Goal: Check status: Check status

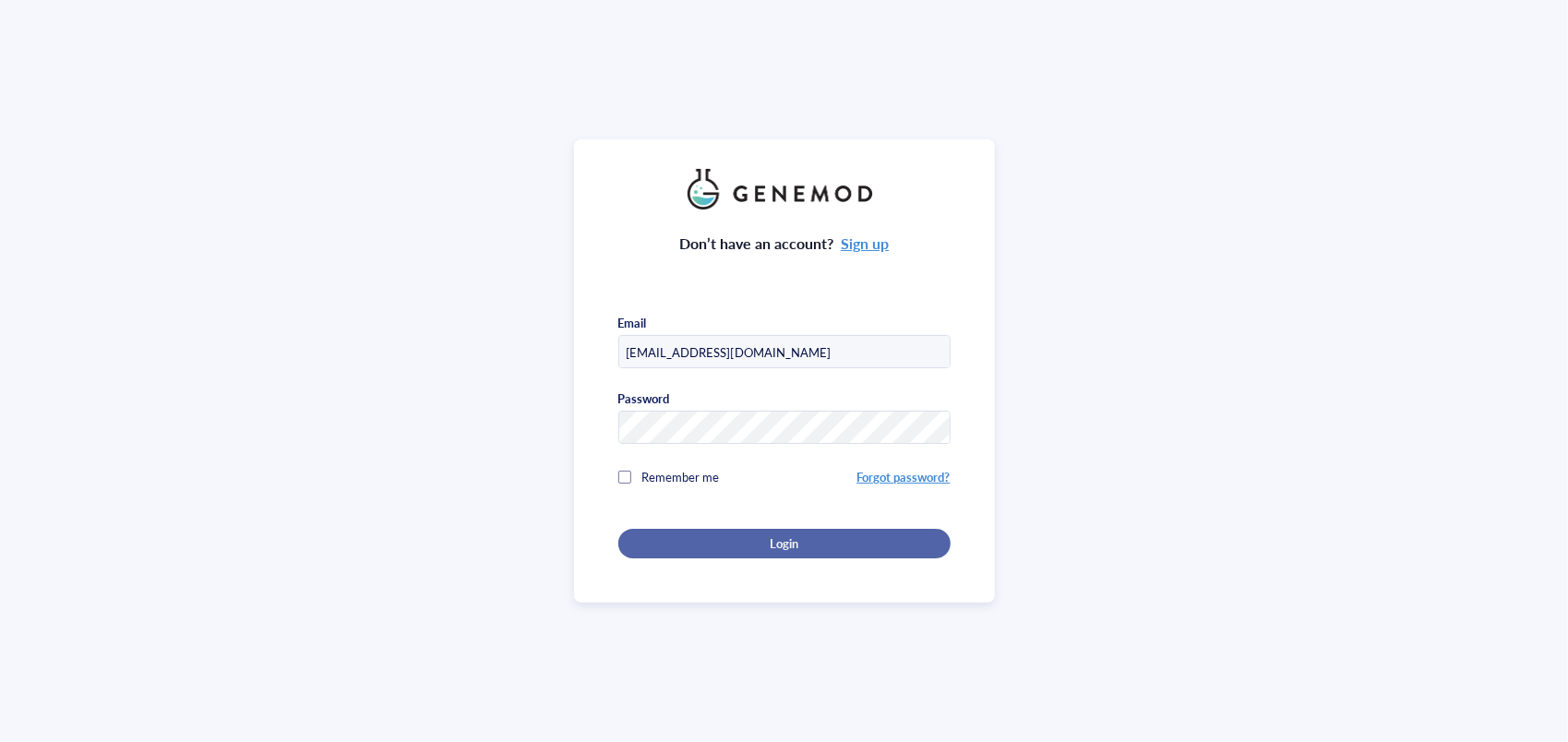
click at [750, 538] on div "Login" at bounding box center [784, 542] width 273 height 16
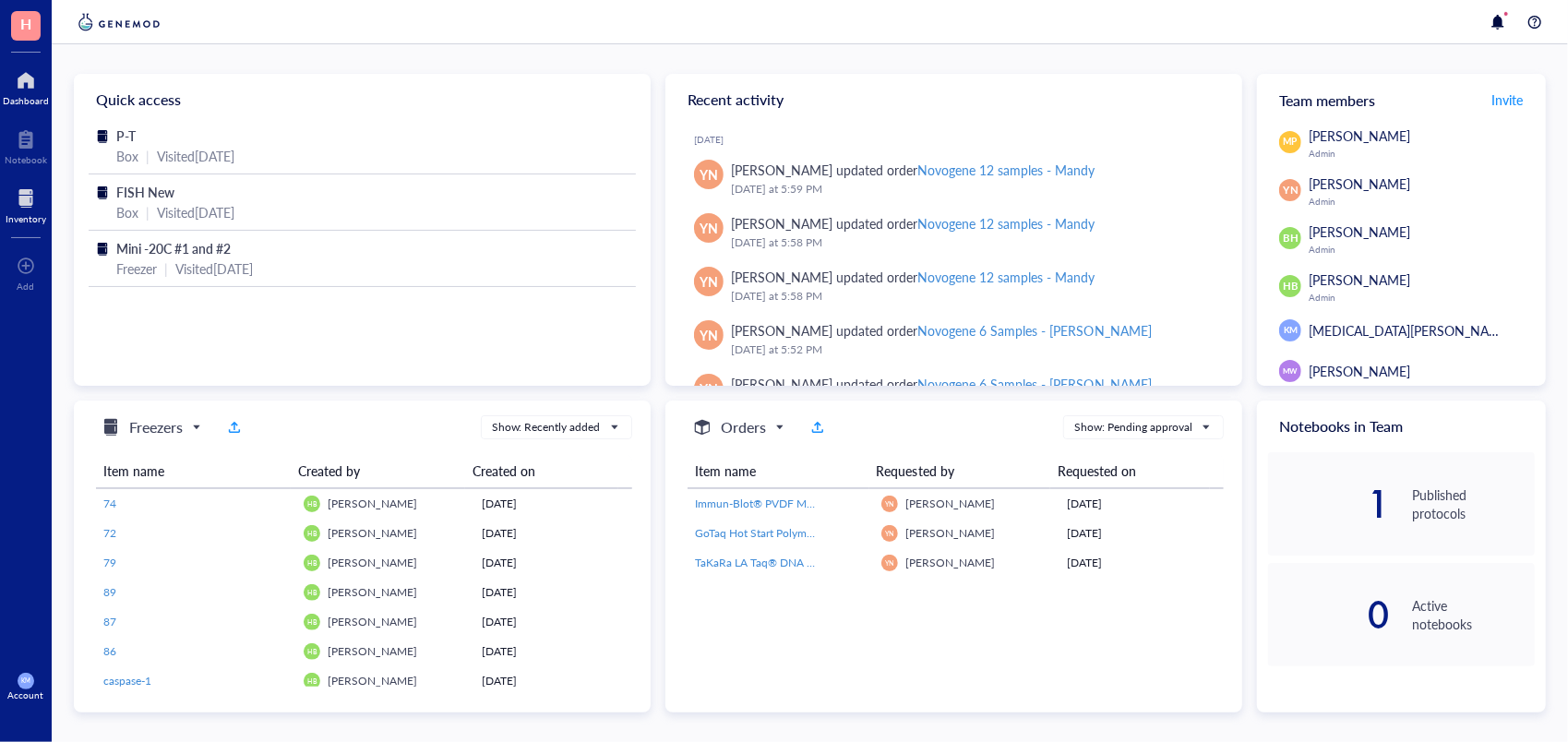
click at [22, 190] on div at bounding box center [26, 198] width 40 height 30
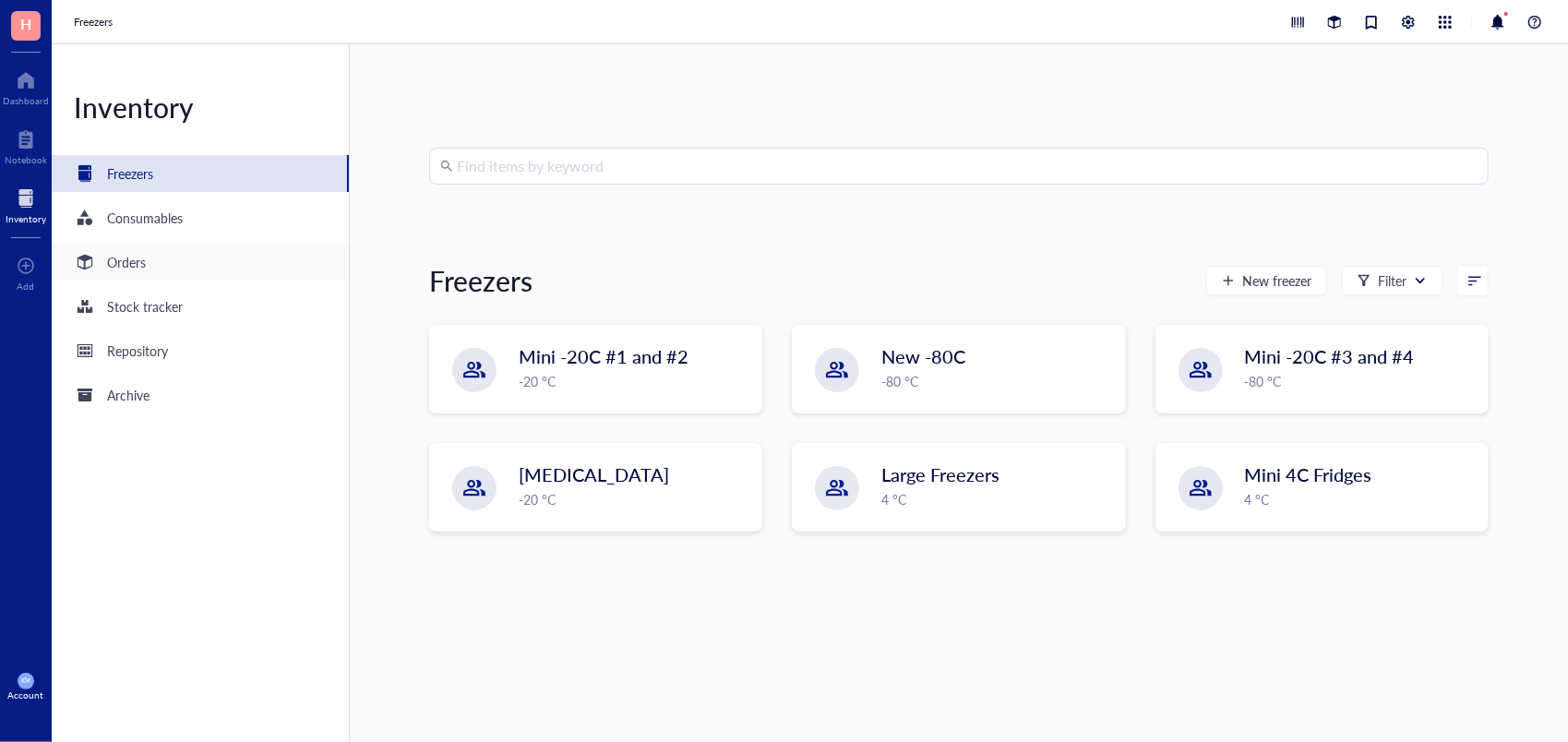
click at [127, 267] on div "Orders" at bounding box center [126, 262] width 39 height 20
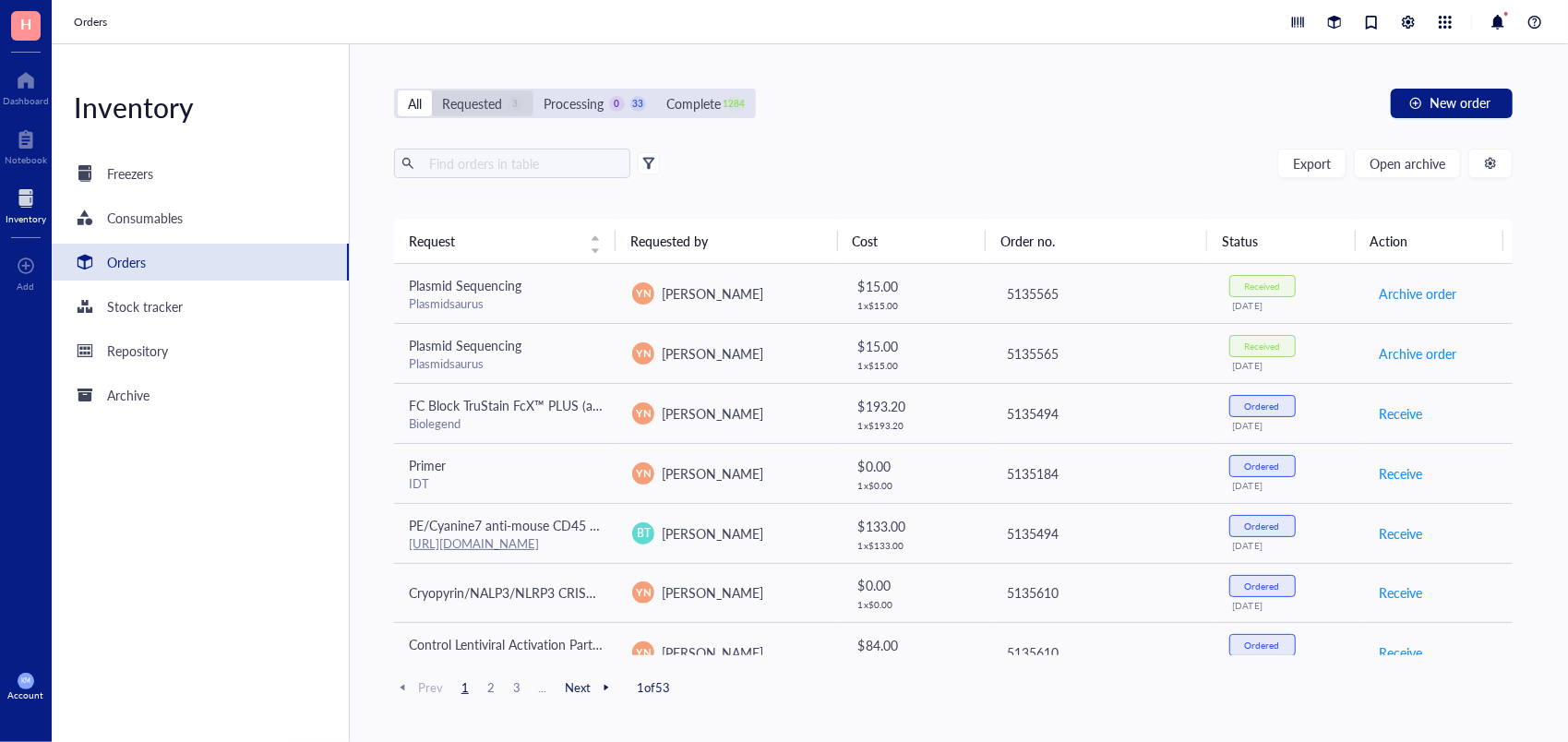
click at [483, 102] on div "Requested" at bounding box center [472, 103] width 60 height 20
click at [432, 91] on input "Requested 3" at bounding box center [432, 91] width 0 height 0
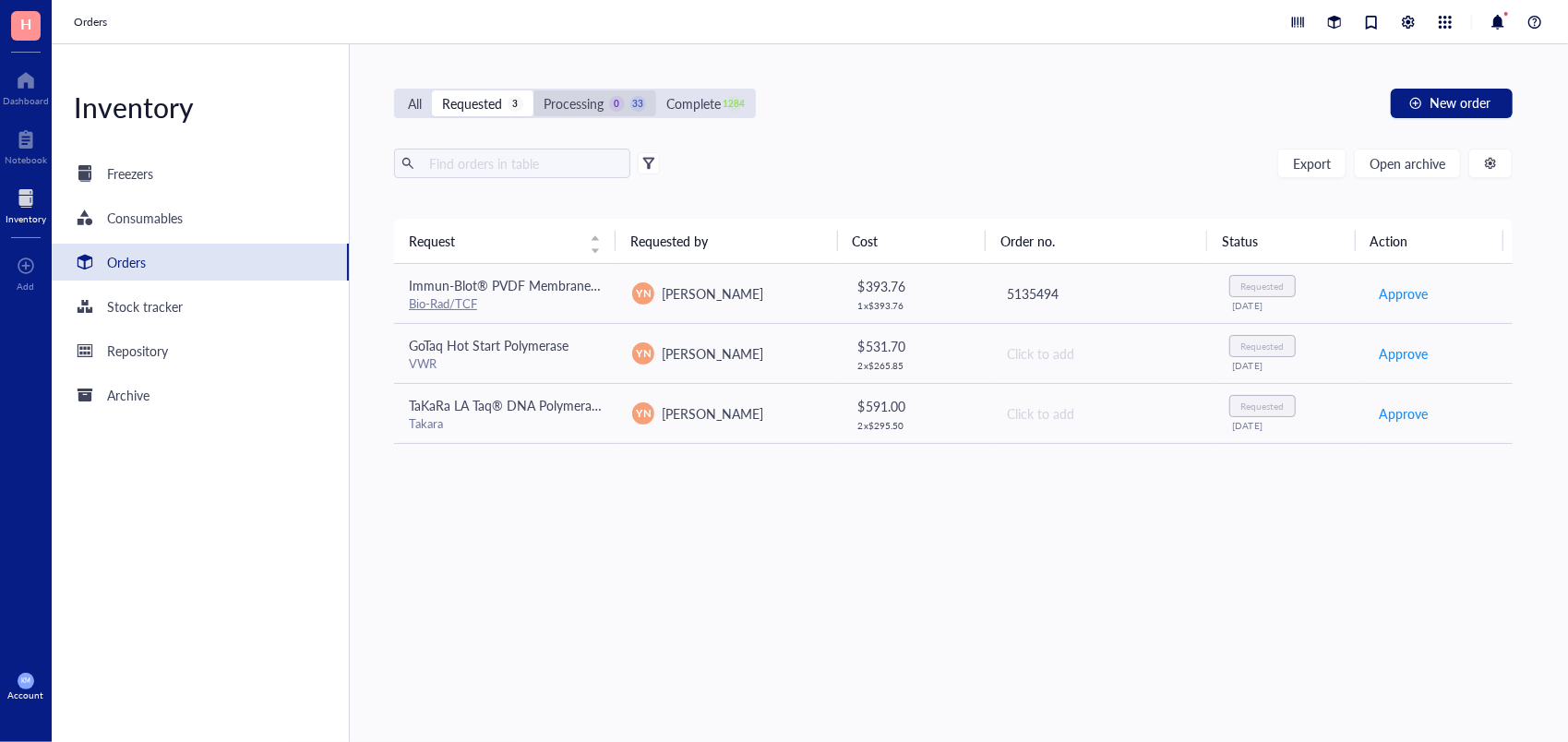
click at [599, 112] on div "Processing" at bounding box center [573, 103] width 60 height 20
click at [533, 91] on input "Processing 0 33" at bounding box center [533, 91] width 0 height 0
